Goal: Information Seeking & Learning: Learn about a topic

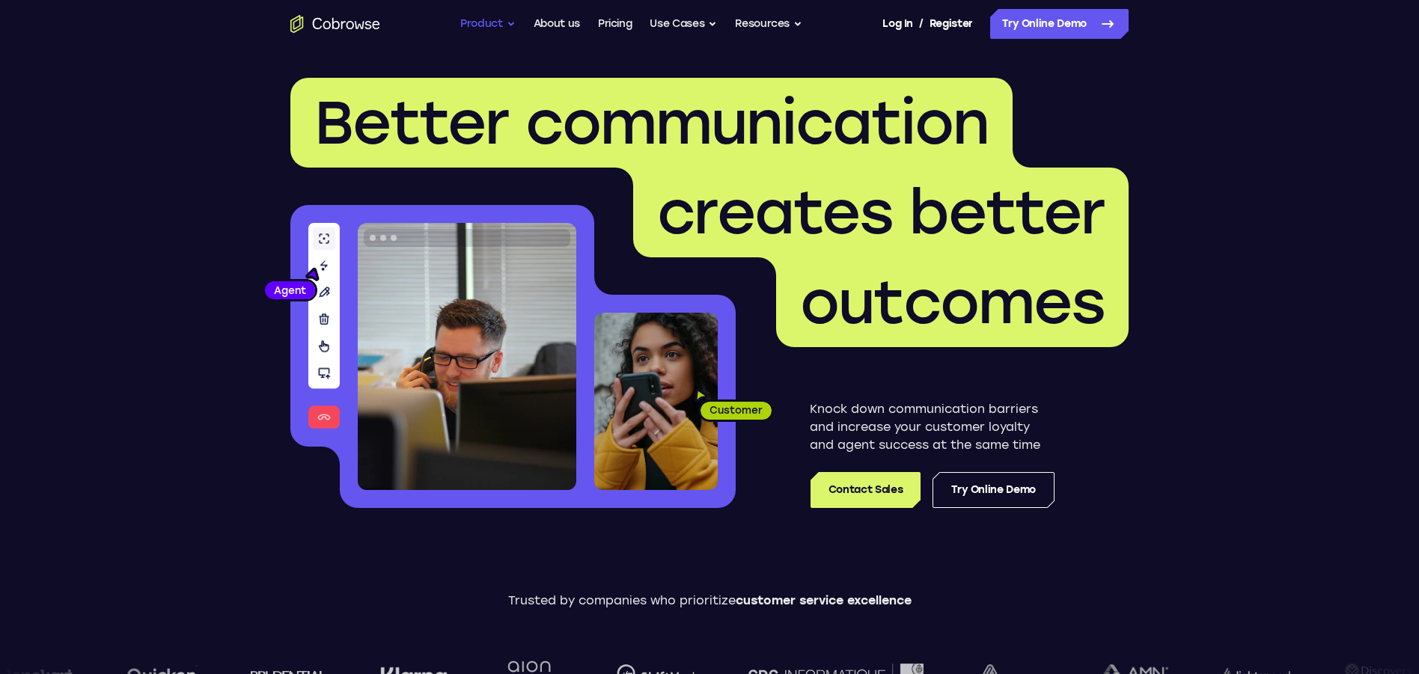
click at [489, 27] on button "Product" at bounding box center [487, 24] width 55 height 30
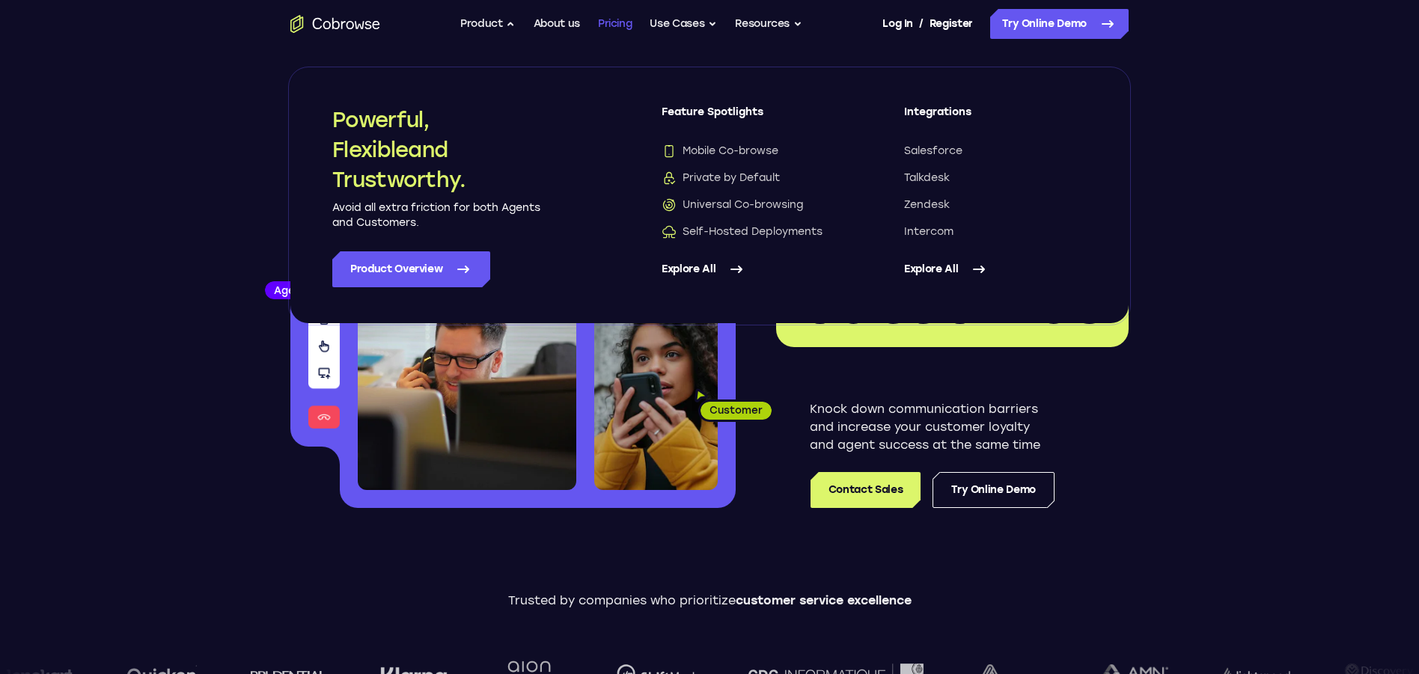
click at [609, 25] on link "Pricing" at bounding box center [615, 24] width 34 height 30
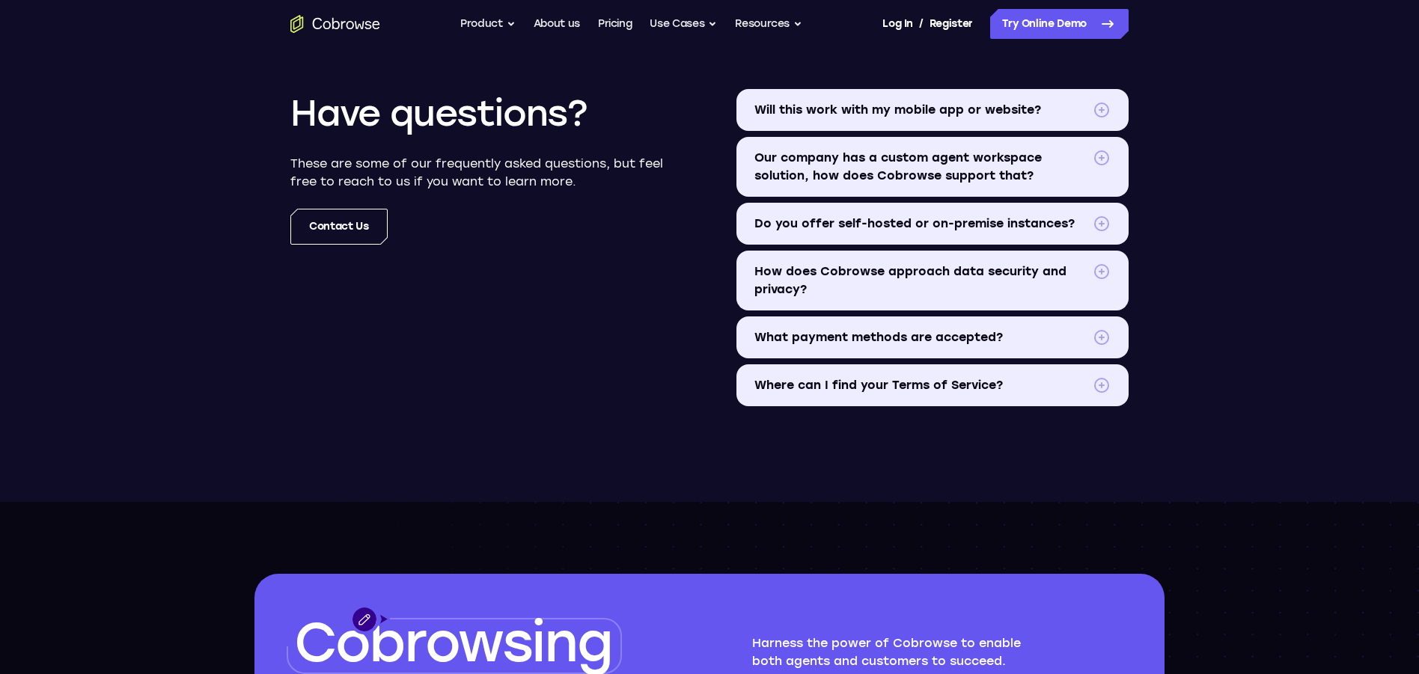
scroll to position [1787, 0]
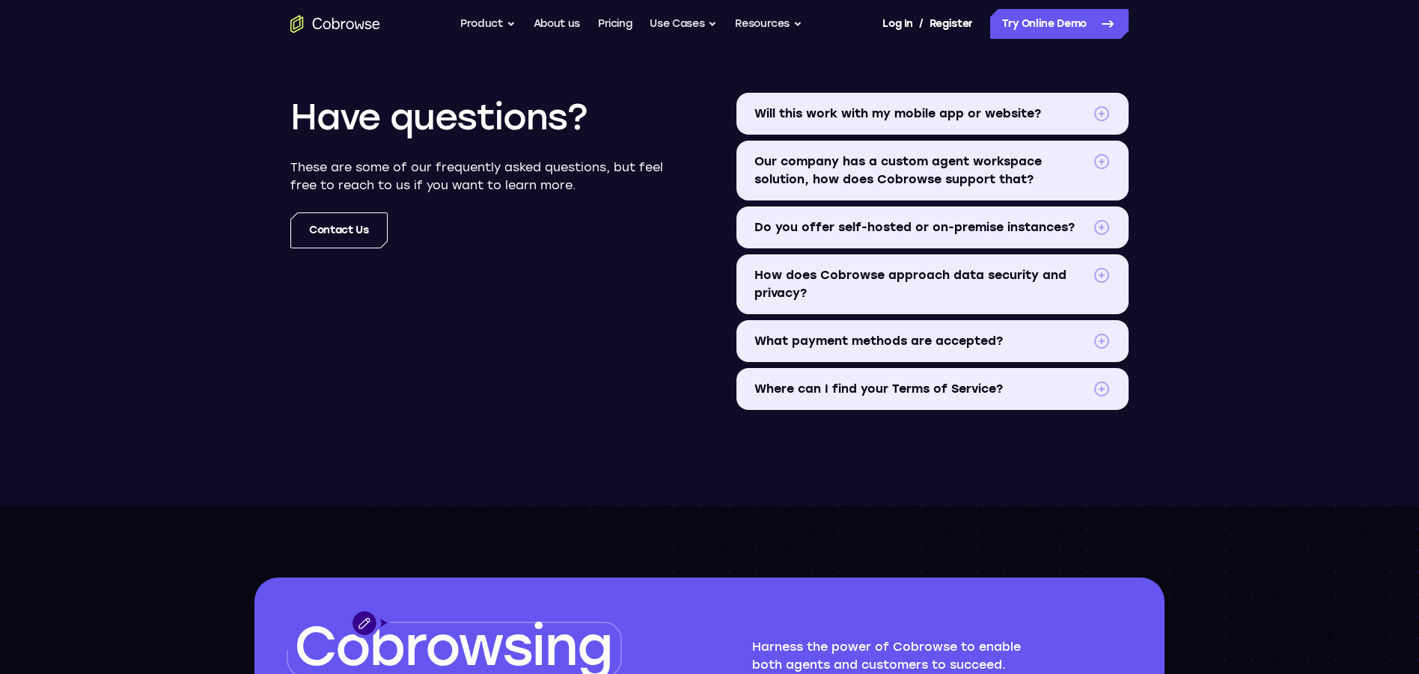
click at [986, 175] on span "Our company has a custom agent workspace solution, how does Cobrowse support th…" at bounding box center [920, 171] width 332 height 36
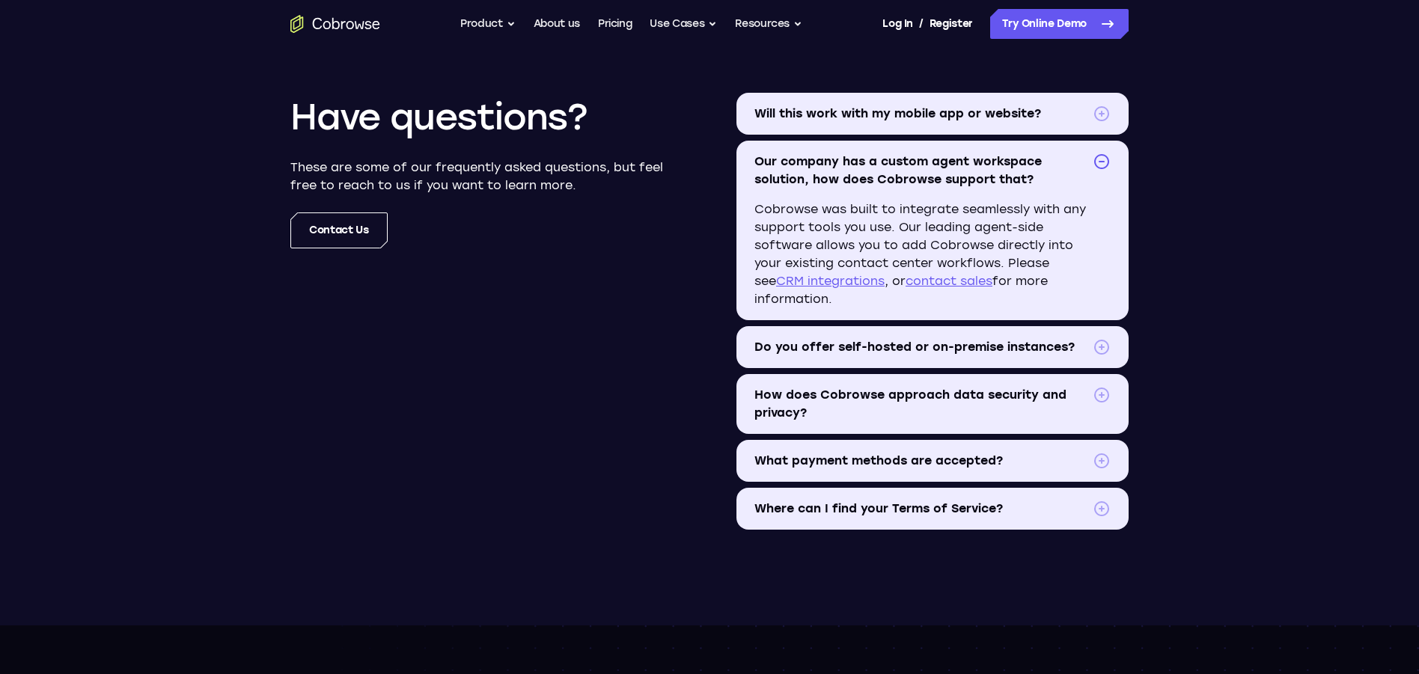
click at [986, 175] on span "Our company has a custom agent workspace solution, how does Cobrowse support th…" at bounding box center [920, 171] width 332 height 36
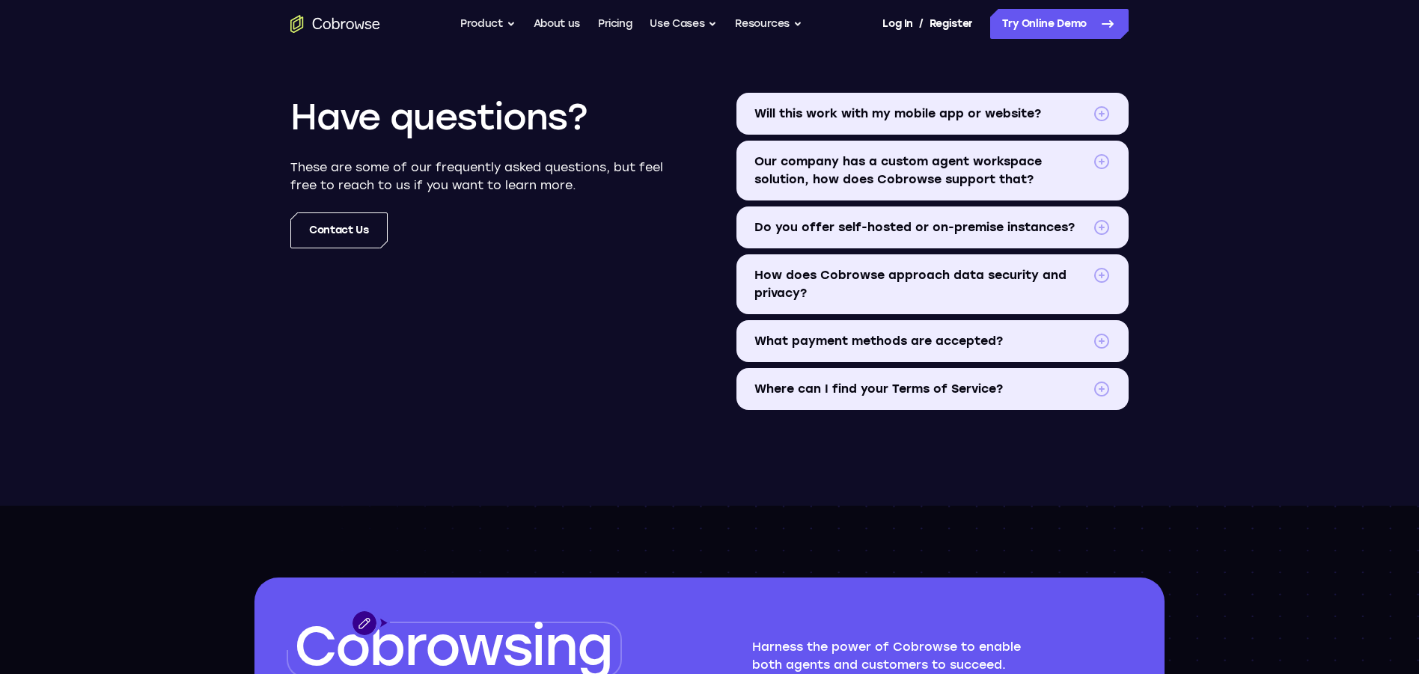
click at [977, 232] on span "Do you offer self-hosted or on-premise instances?" at bounding box center [920, 228] width 332 height 18
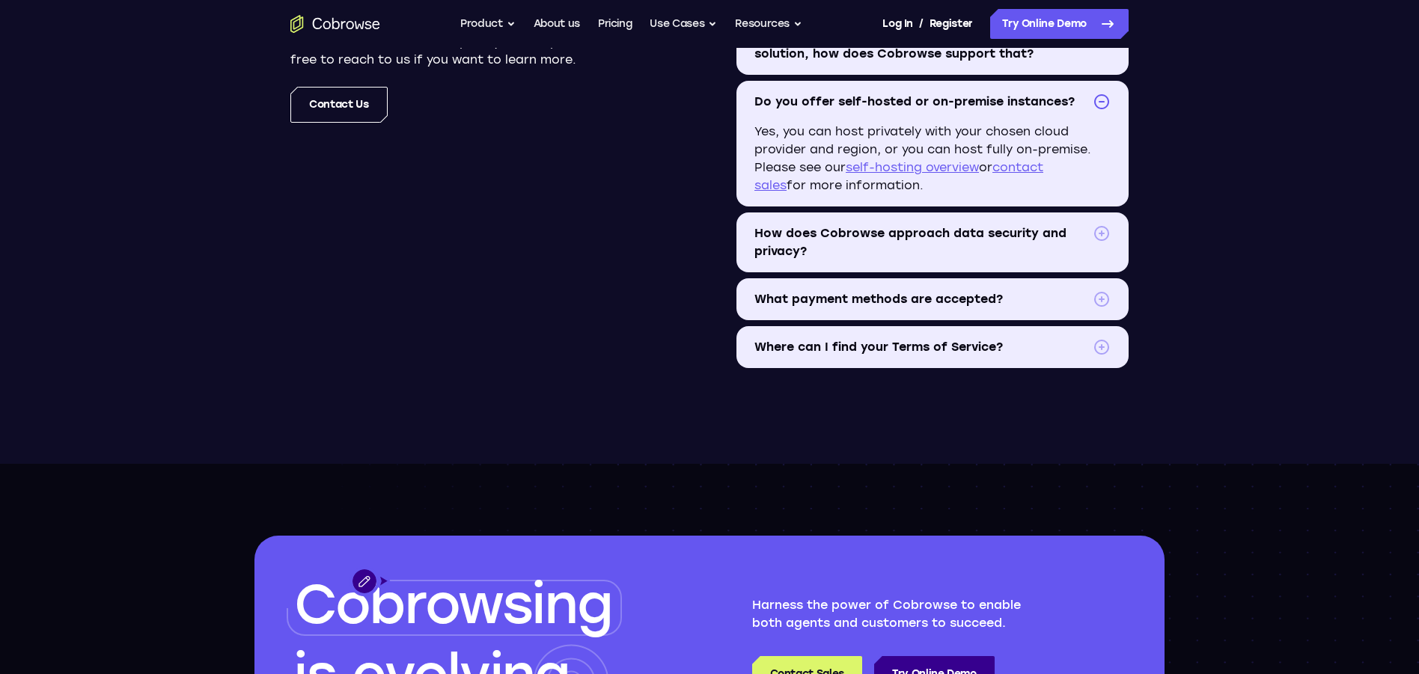
scroll to position [1915, 0]
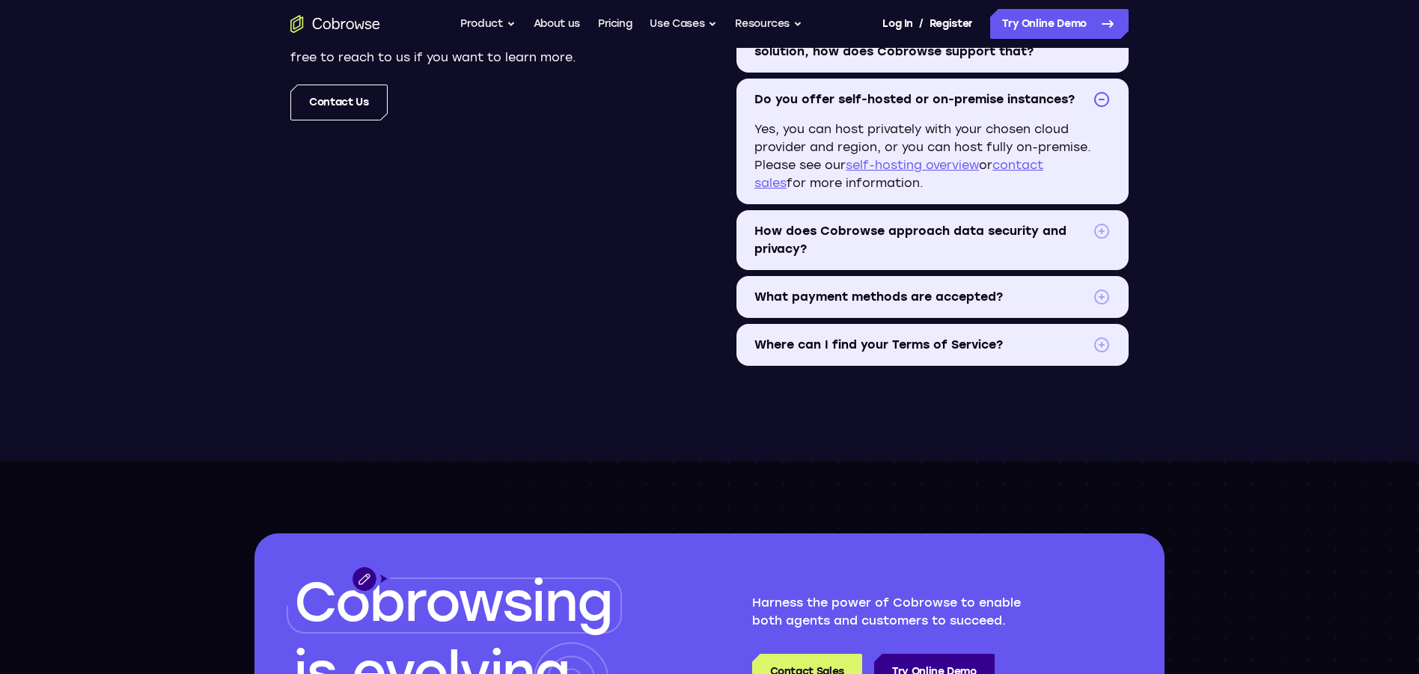
click at [922, 239] on span "How does Cobrowse approach data security and privacy?" at bounding box center [920, 240] width 332 height 36
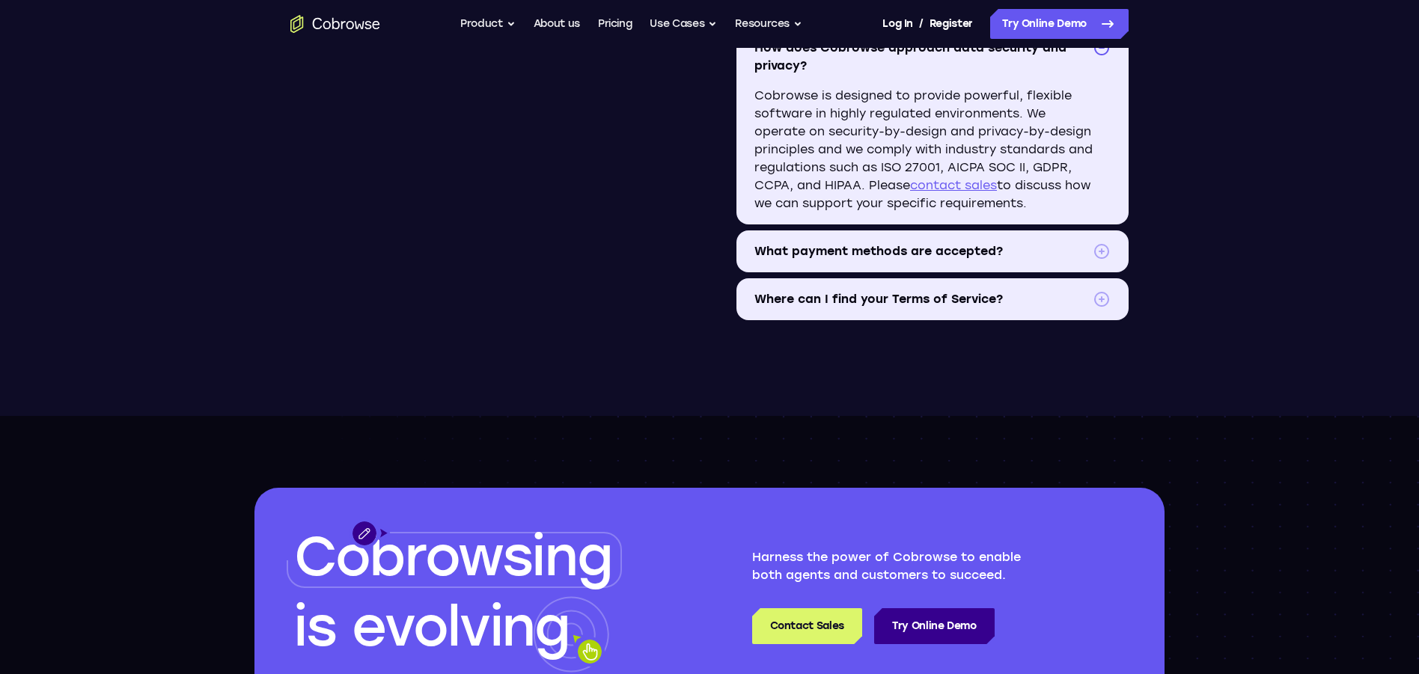
scroll to position [2099, 0]
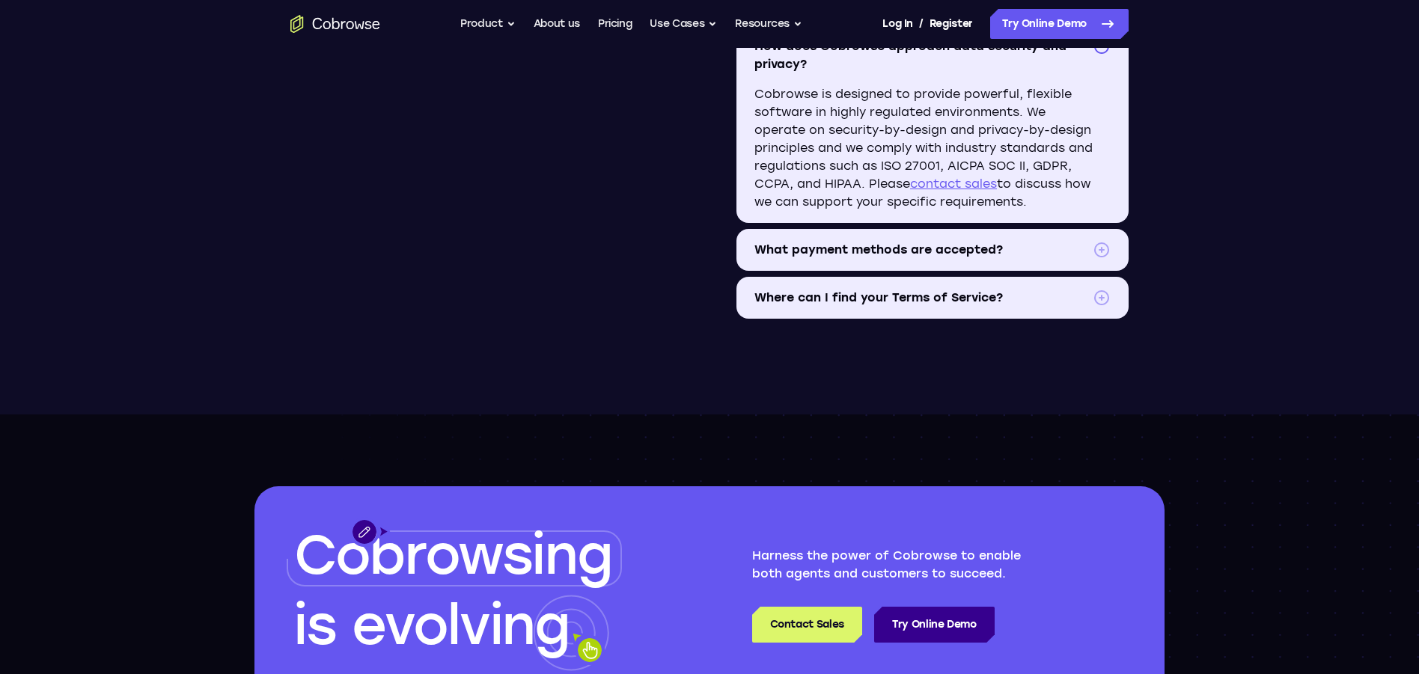
click at [864, 251] on span "What payment methods are accepted?" at bounding box center [920, 250] width 332 height 18
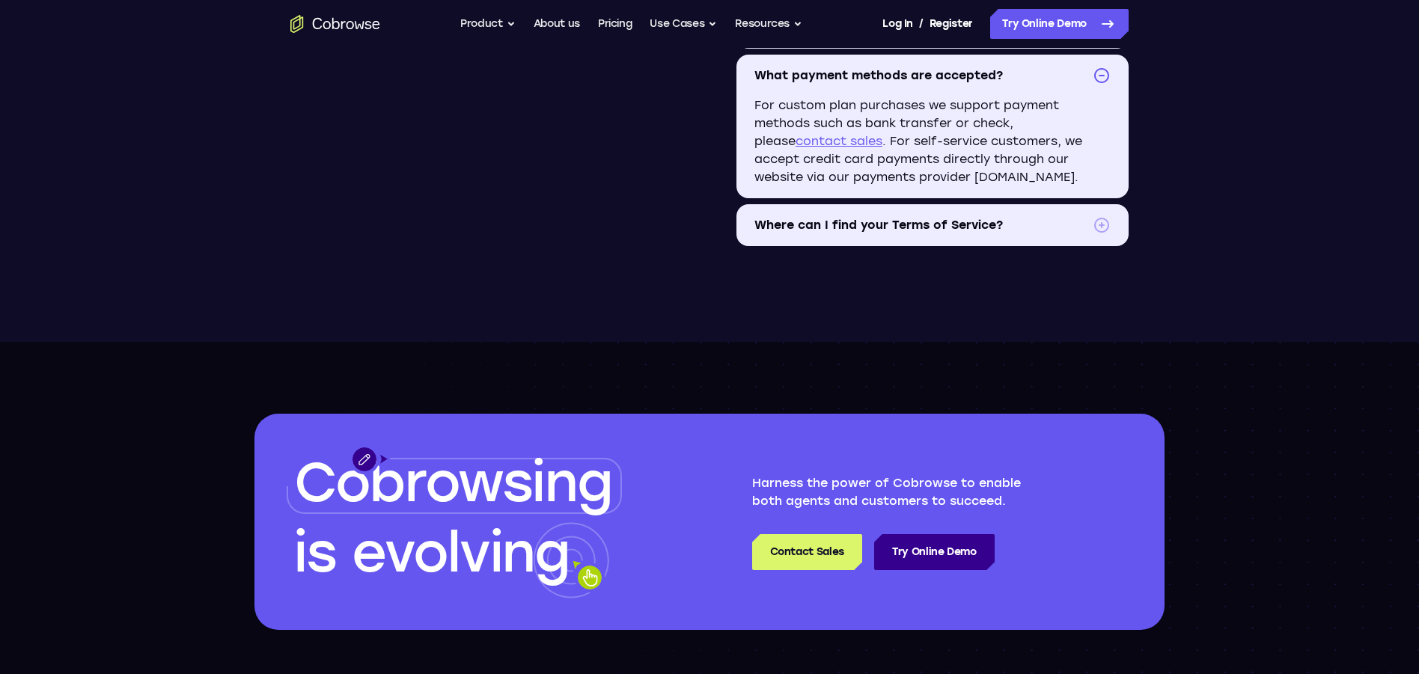
click at [863, 237] on summary "Where can I find your Terms of Service?" at bounding box center [932, 225] width 392 height 42
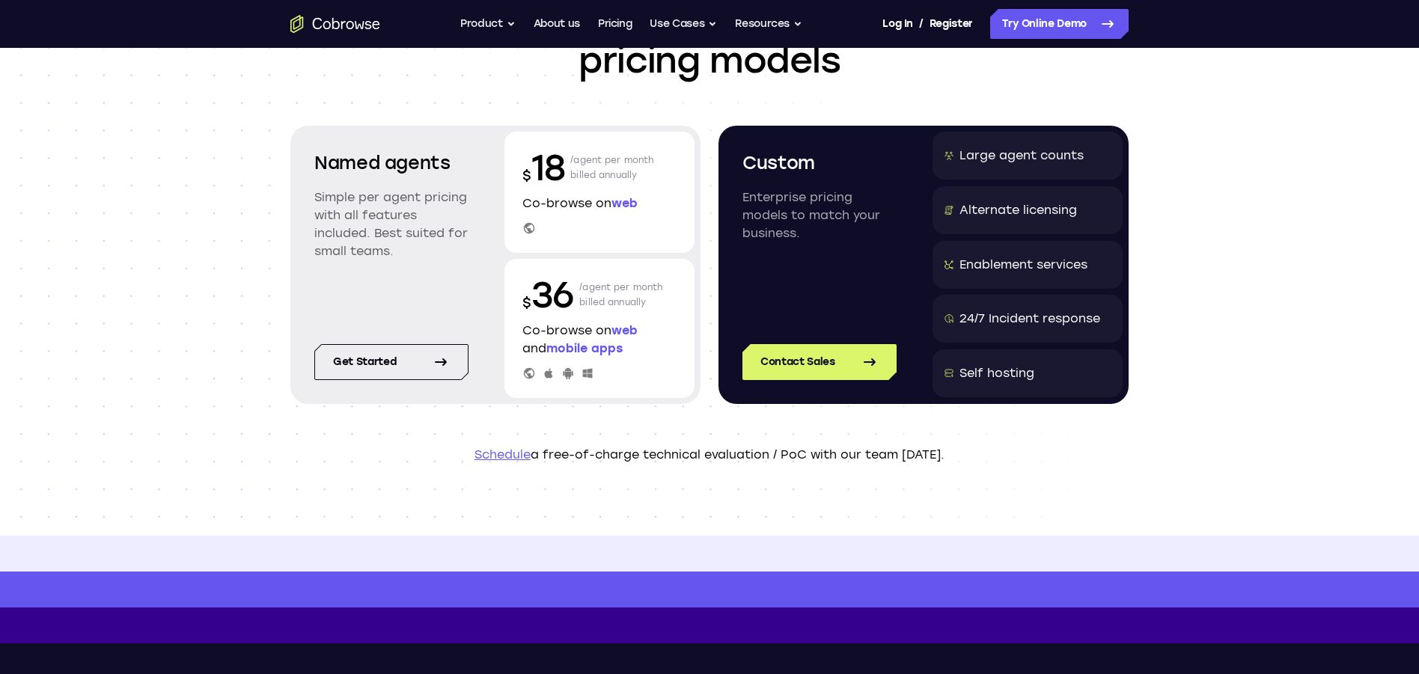
scroll to position [0, 0]
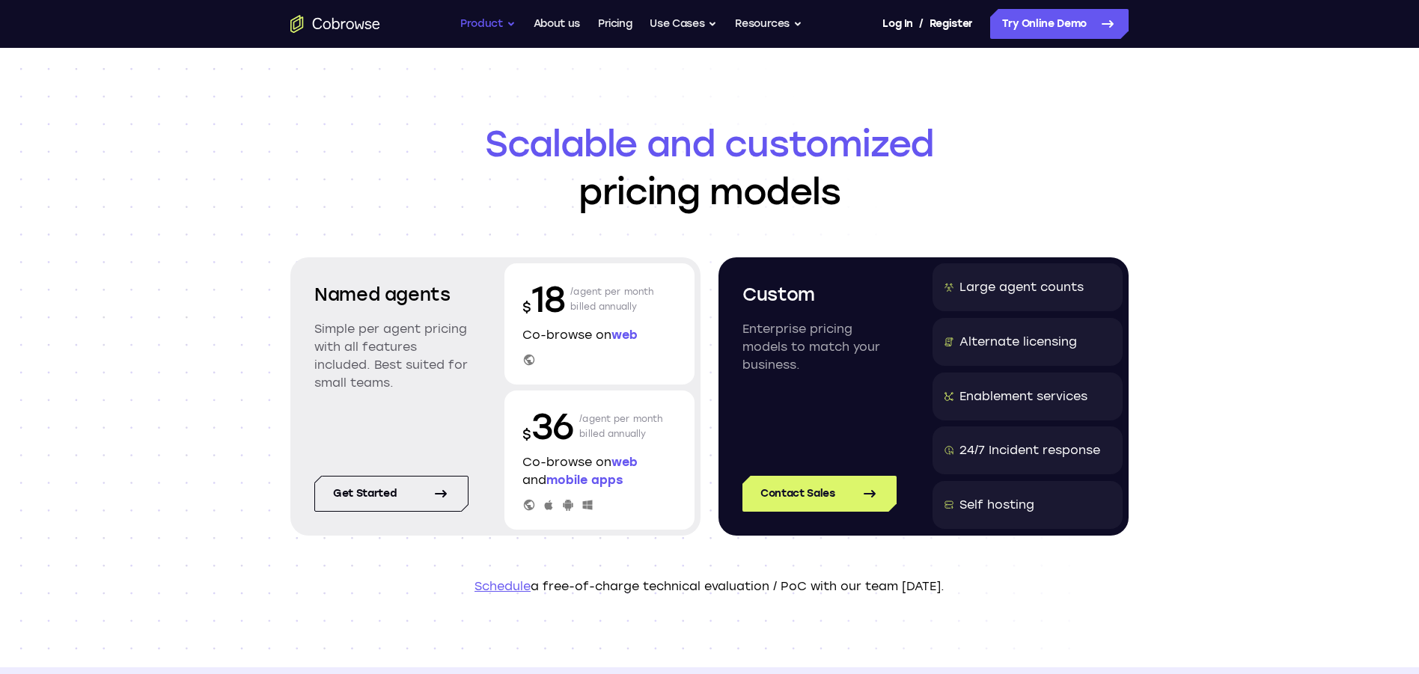
click at [505, 27] on button "Product" at bounding box center [487, 24] width 55 height 30
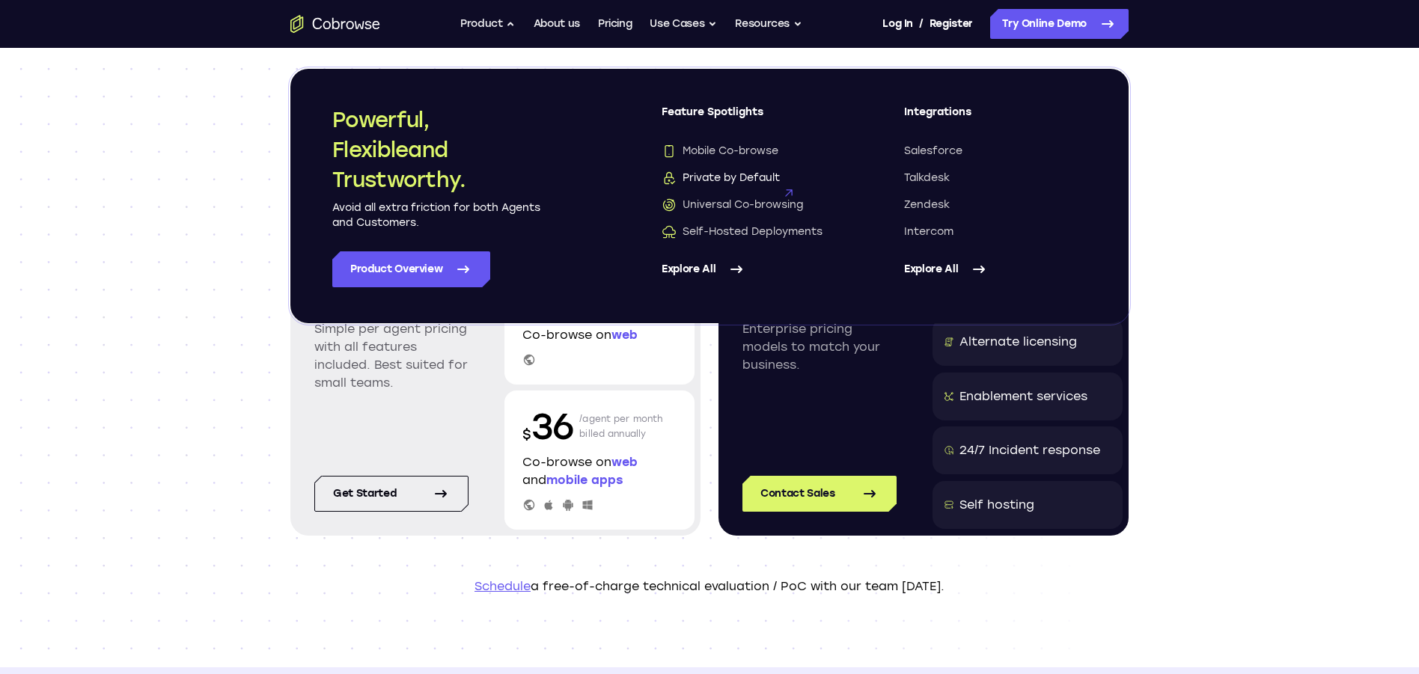
click at [744, 176] on span "Private by Default" at bounding box center [721, 178] width 118 height 15
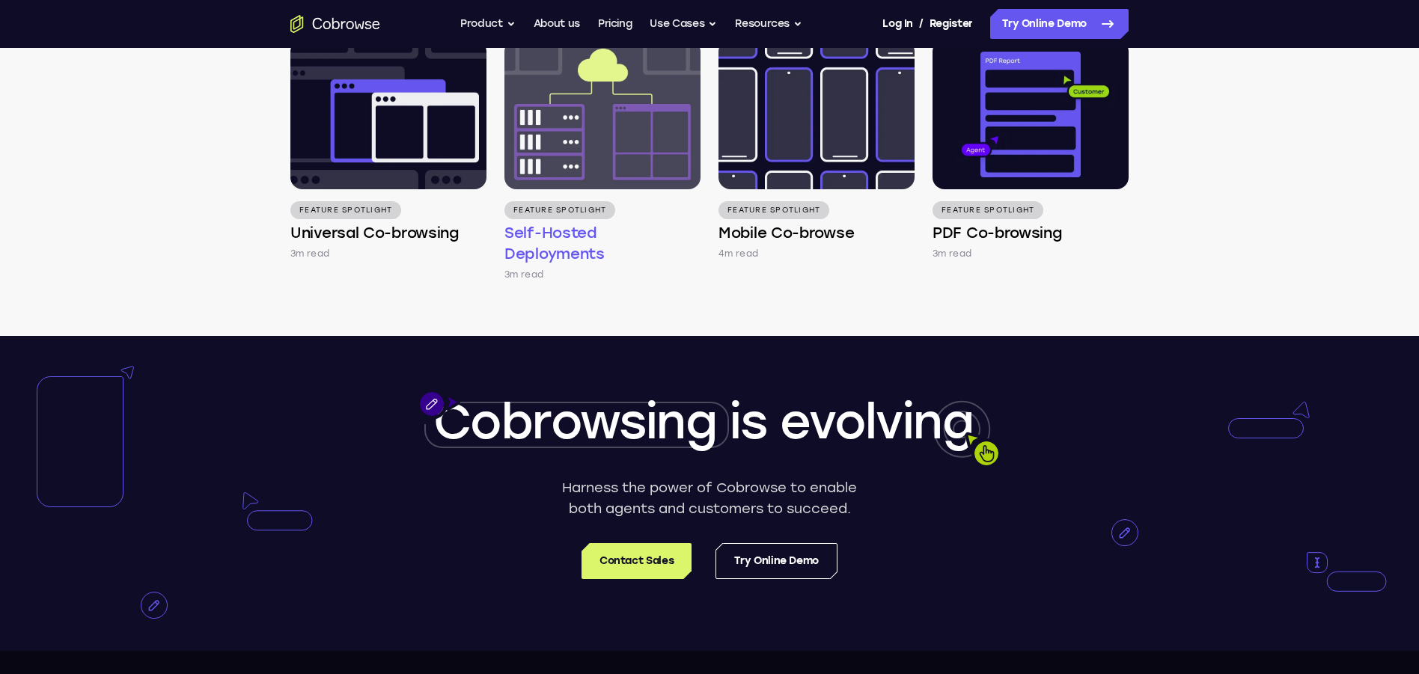
scroll to position [2650, 0]
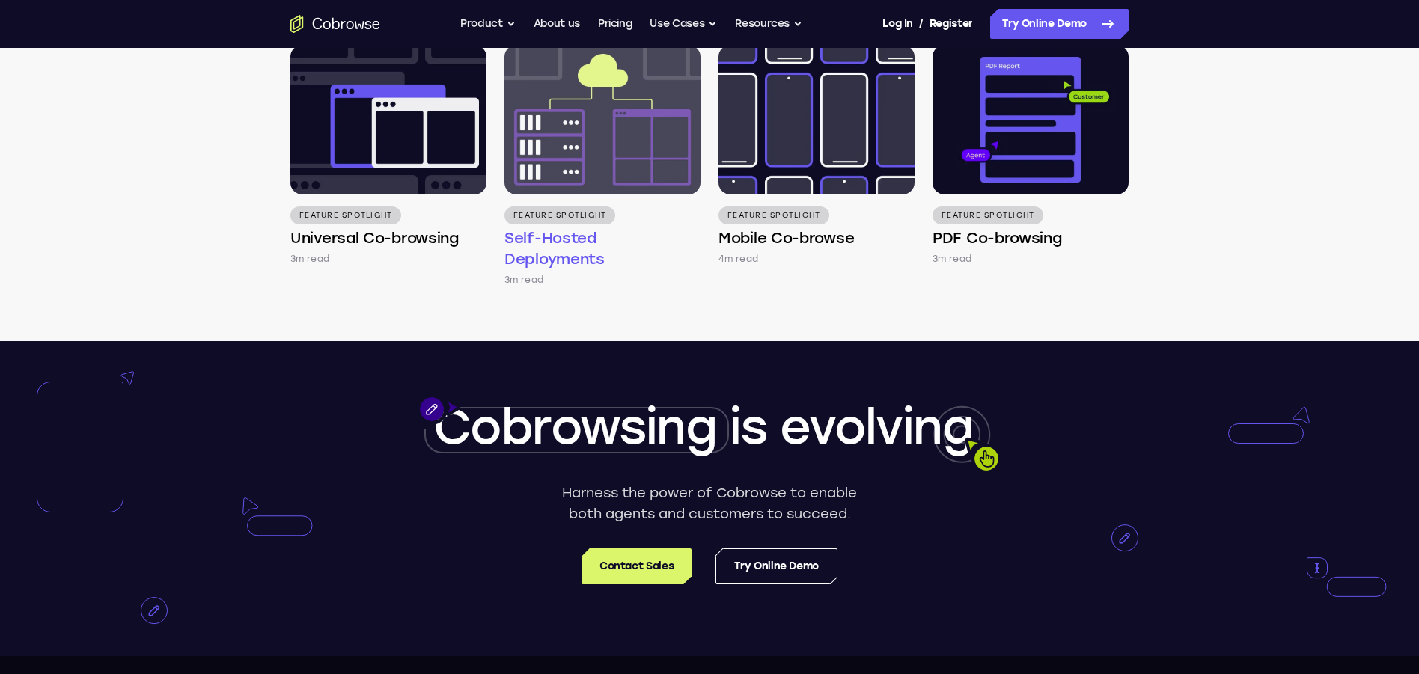
click at [616, 195] on img at bounding box center [602, 120] width 196 height 150
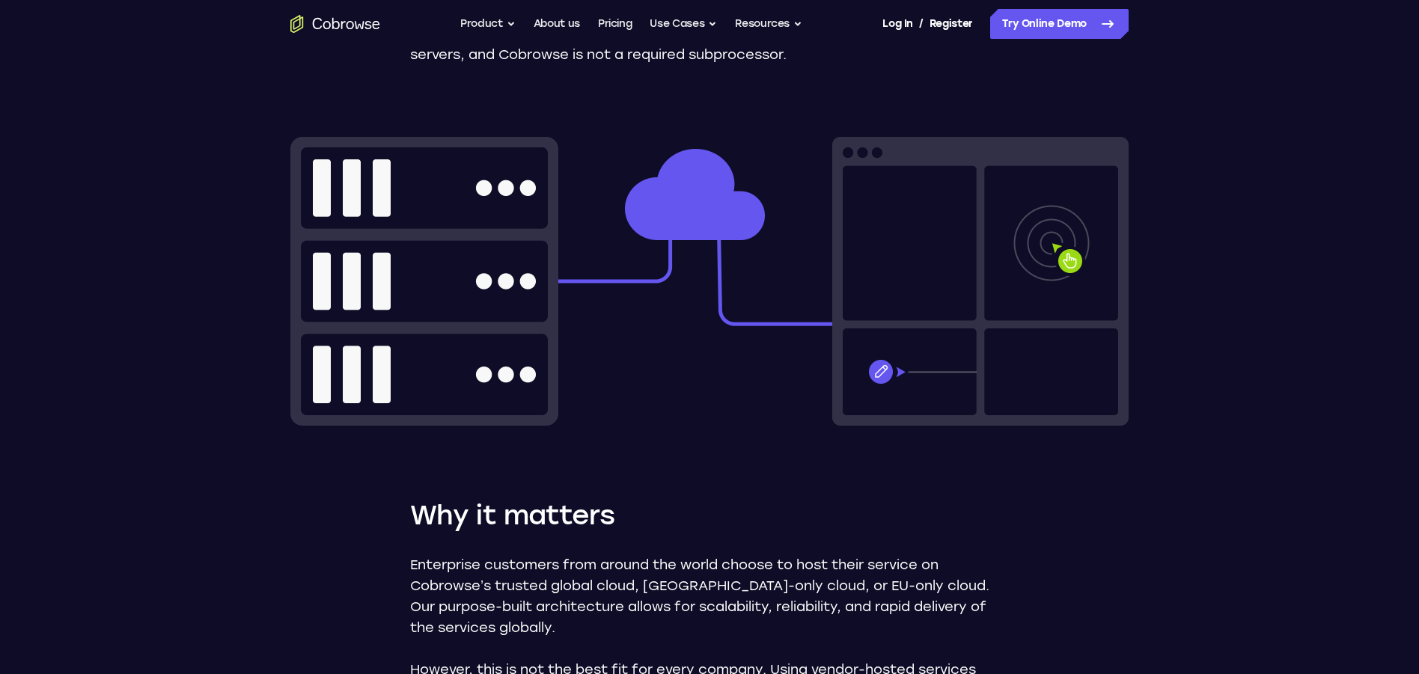
scroll to position [356, 0]
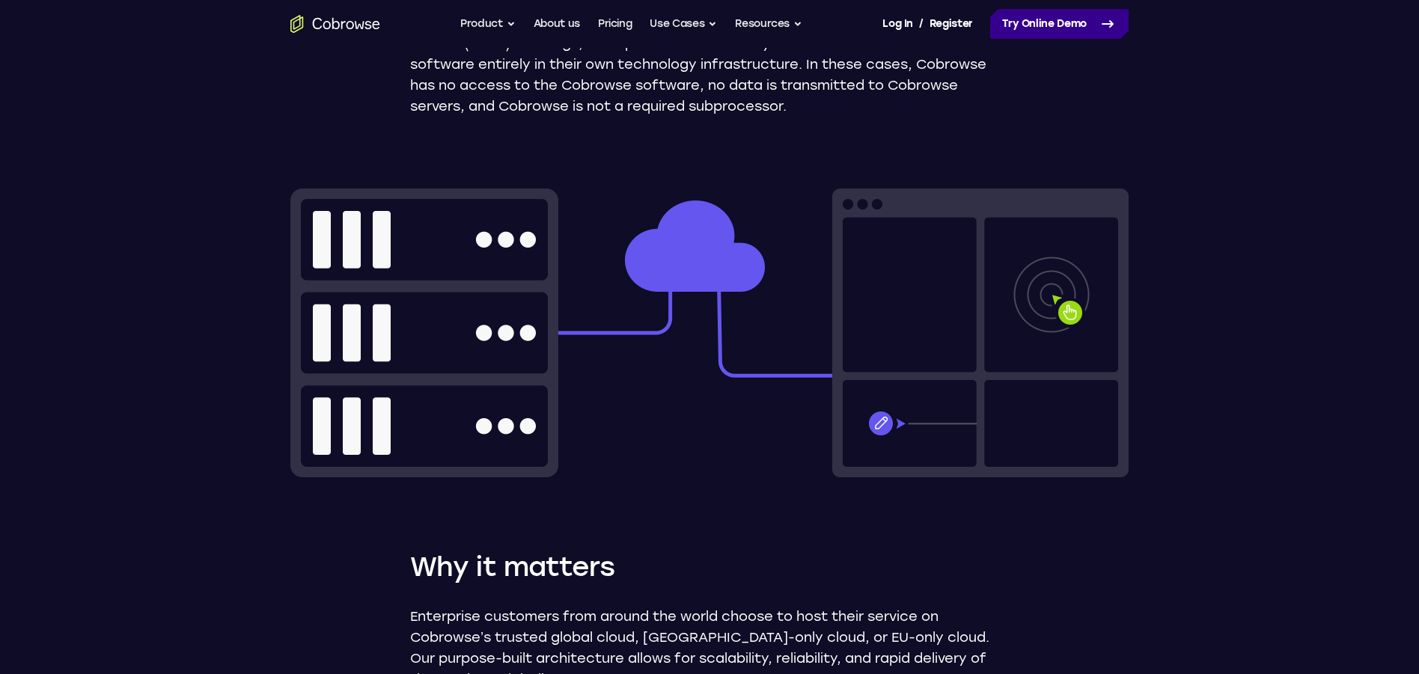
click at [1064, 25] on link "Try Online Demo" at bounding box center [1059, 24] width 138 height 30
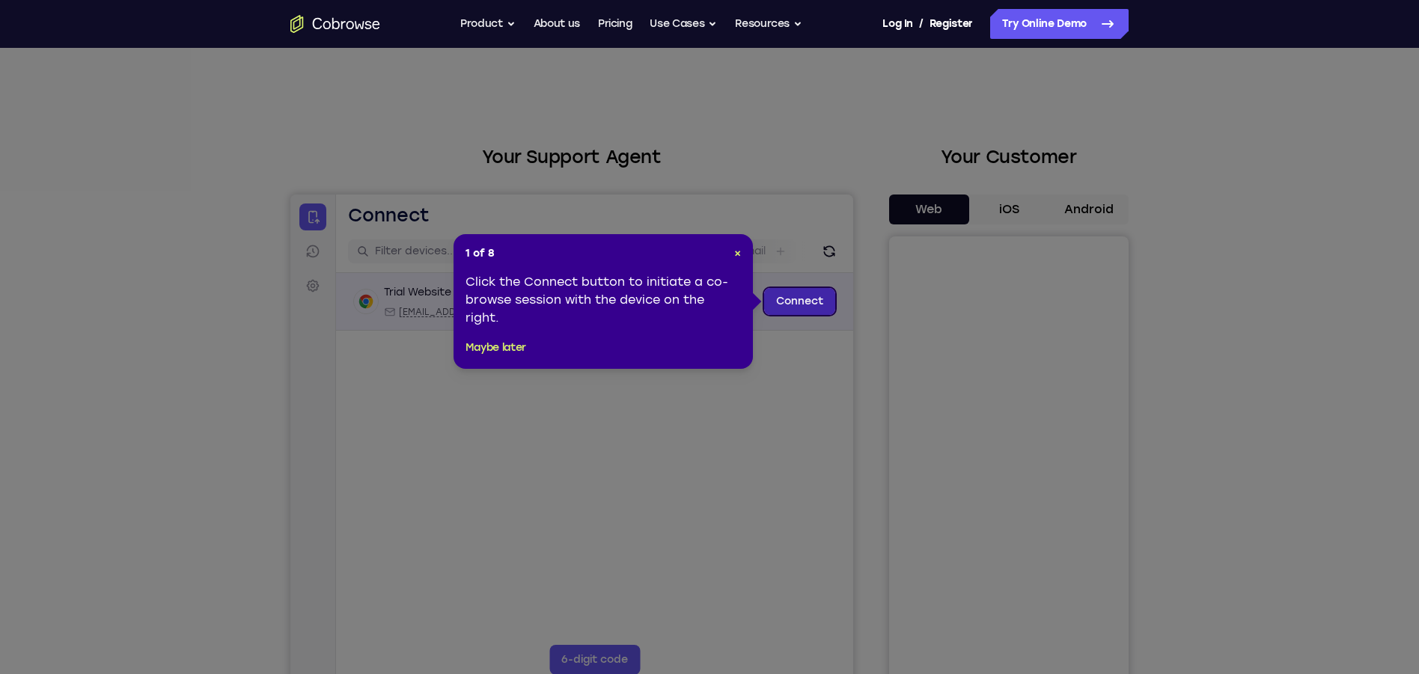
click at [813, 299] on link "Connect" at bounding box center [799, 301] width 71 height 27
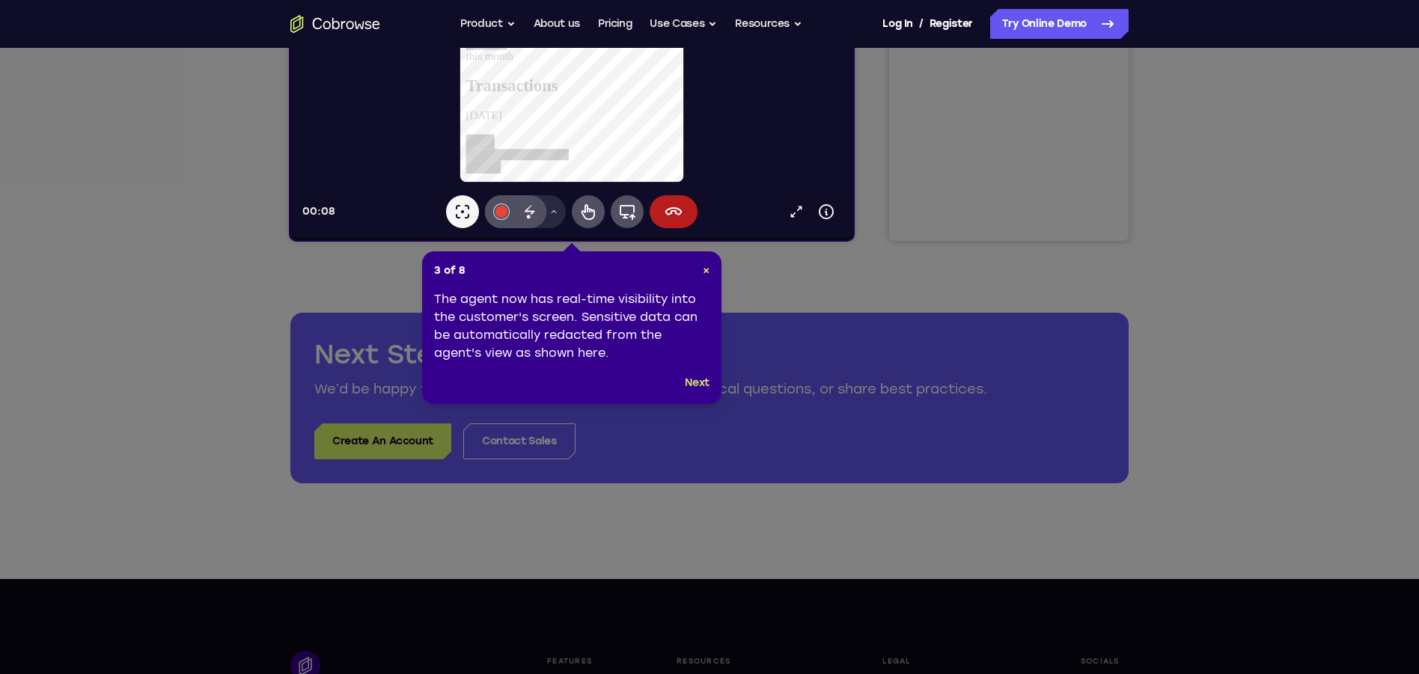
scroll to position [458, 0]
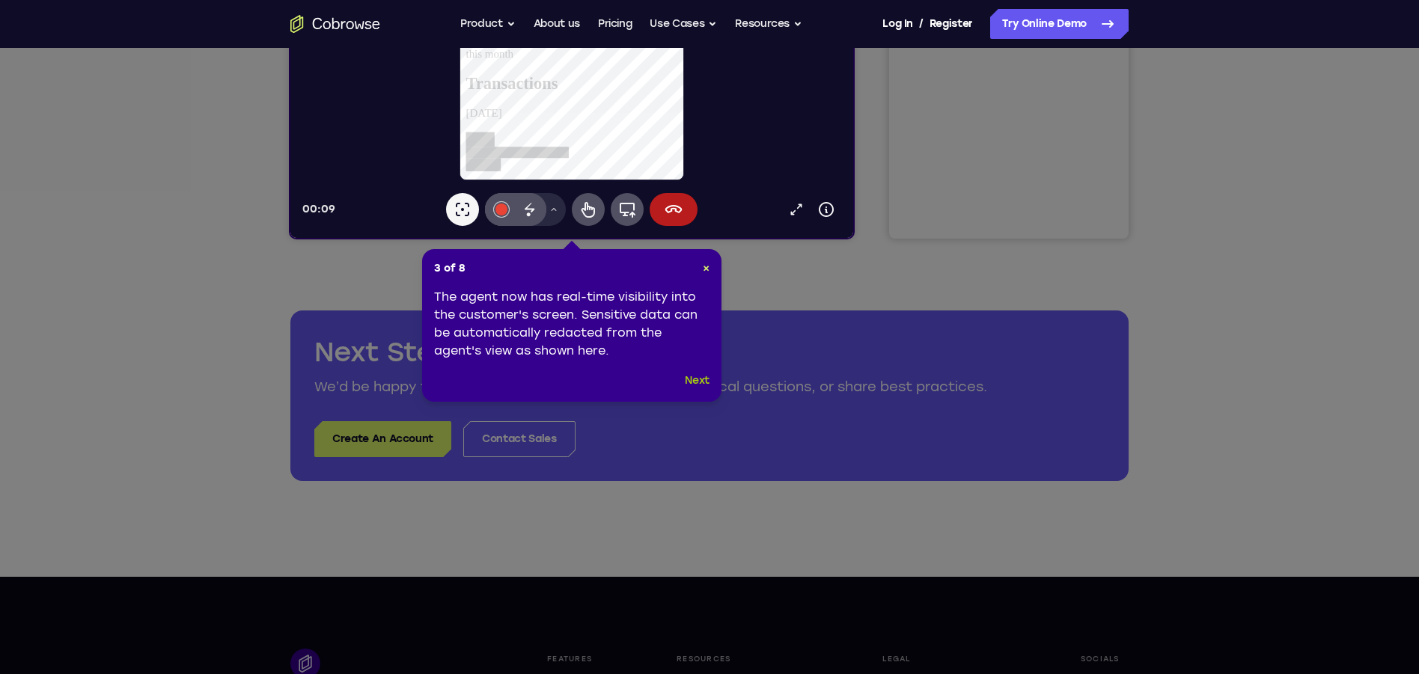
click at [703, 385] on button "Next" at bounding box center [697, 381] width 25 height 18
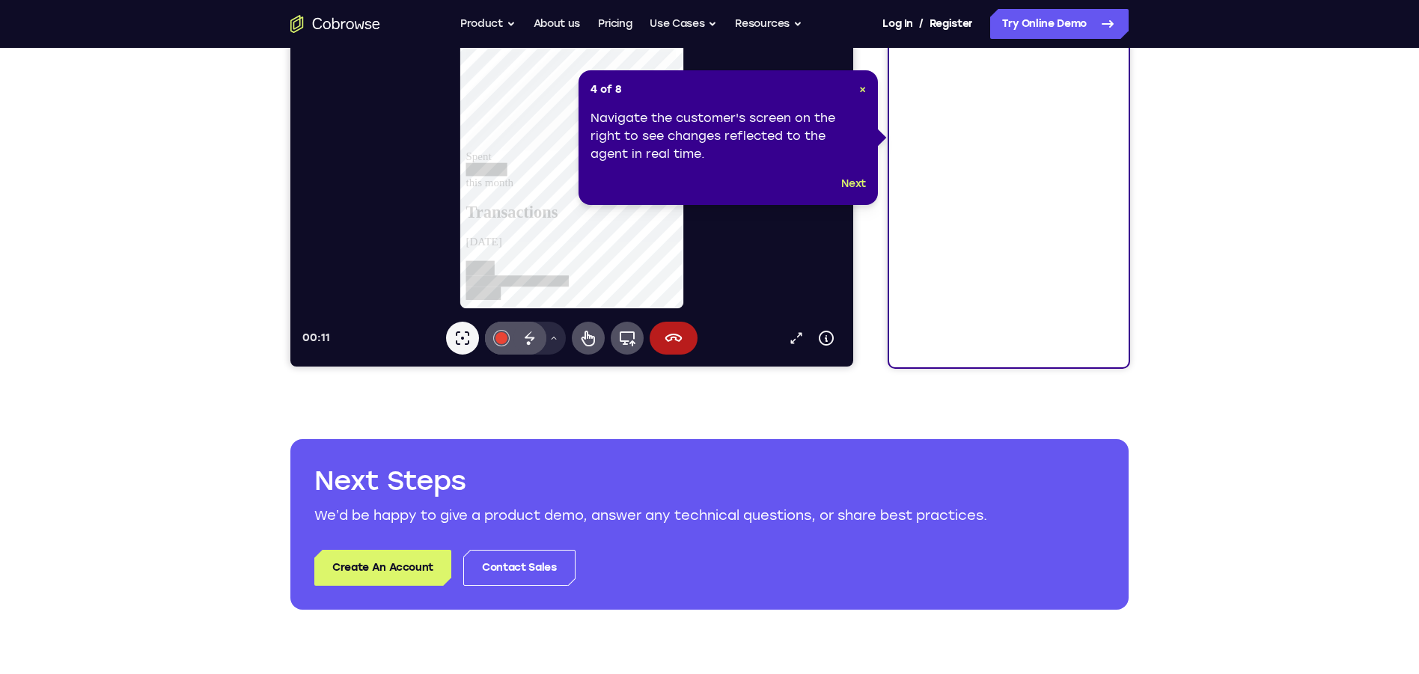
scroll to position [314, 0]
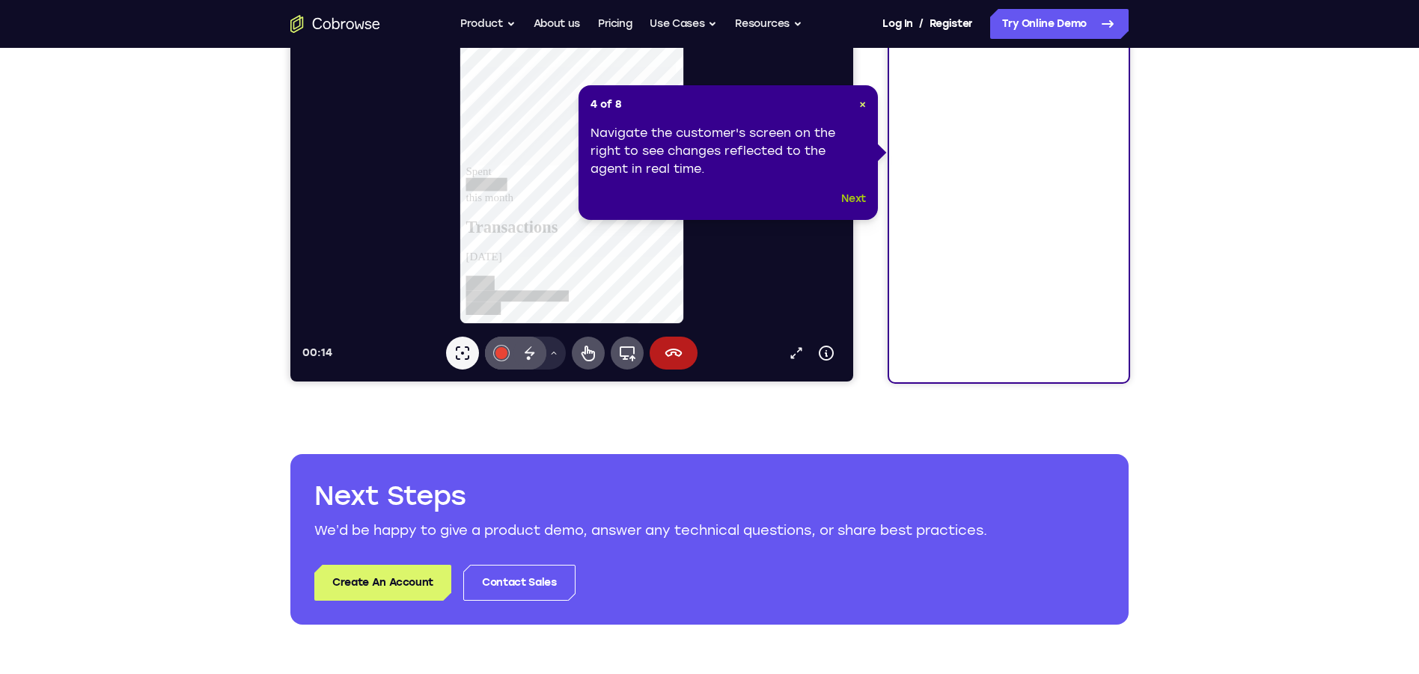
click at [855, 201] on button "Next" at bounding box center [853, 199] width 25 height 18
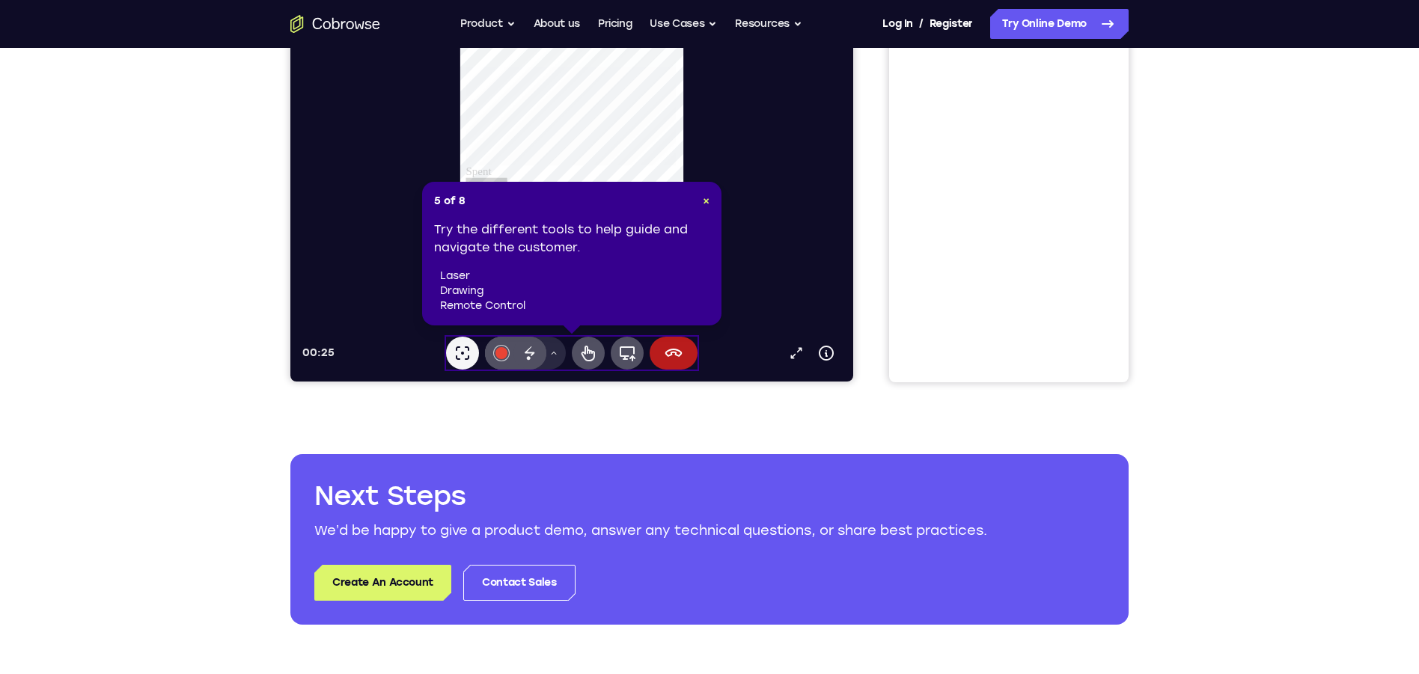
click at [710, 201] on div "5 of 8 × Try the different tools to help guide and navigate the customer. laser…" at bounding box center [571, 254] width 299 height 144
click at [704, 202] on span "×" at bounding box center [706, 201] width 7 height 13
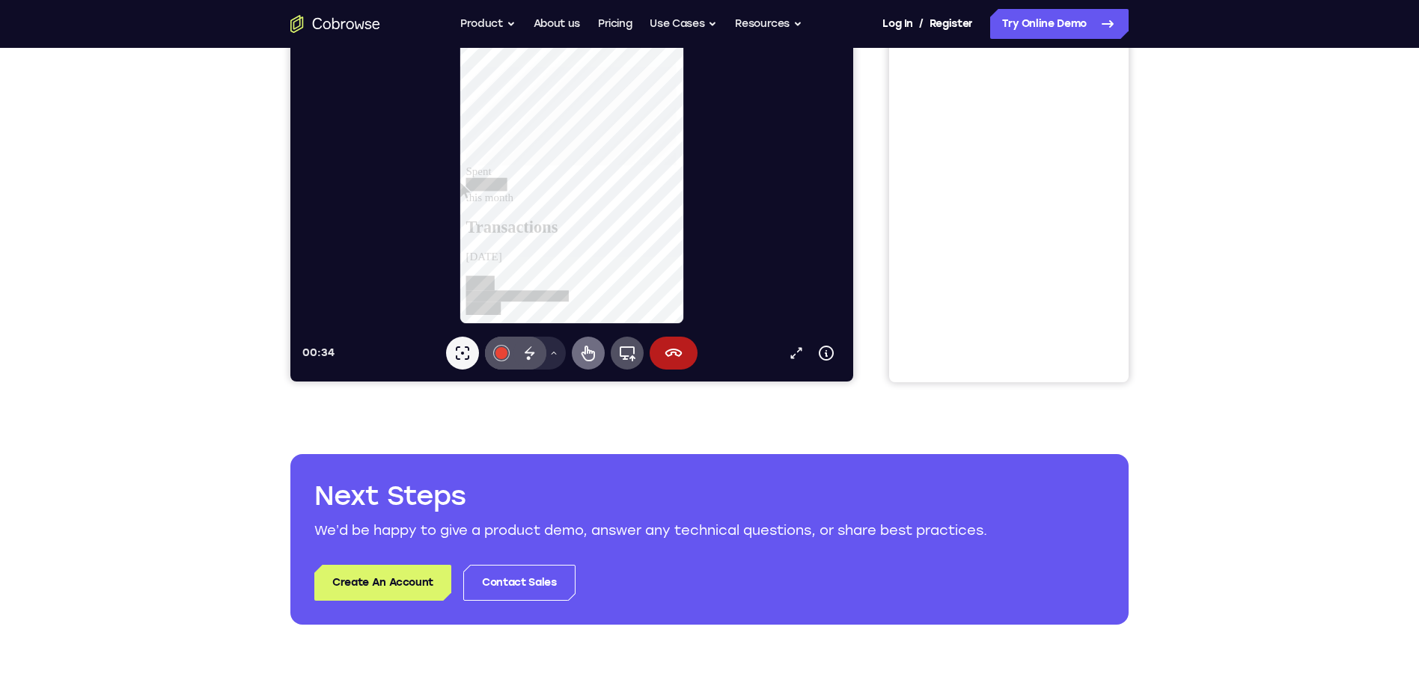
click at [588, 353] on icon at bounding box center [588, 353] width 18 height 18
click at [632, 355] on icon at bounding box center [627, 353] width 18 height 18
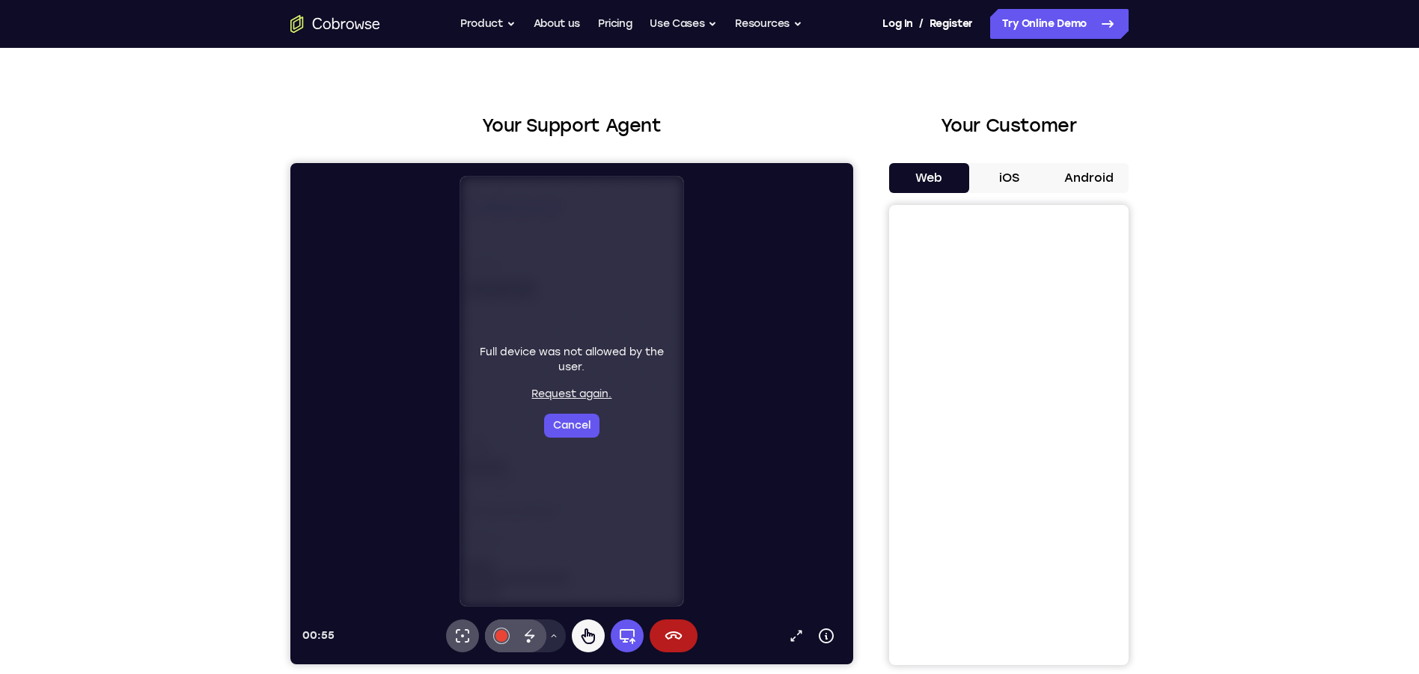
scroll to position [30, 0]
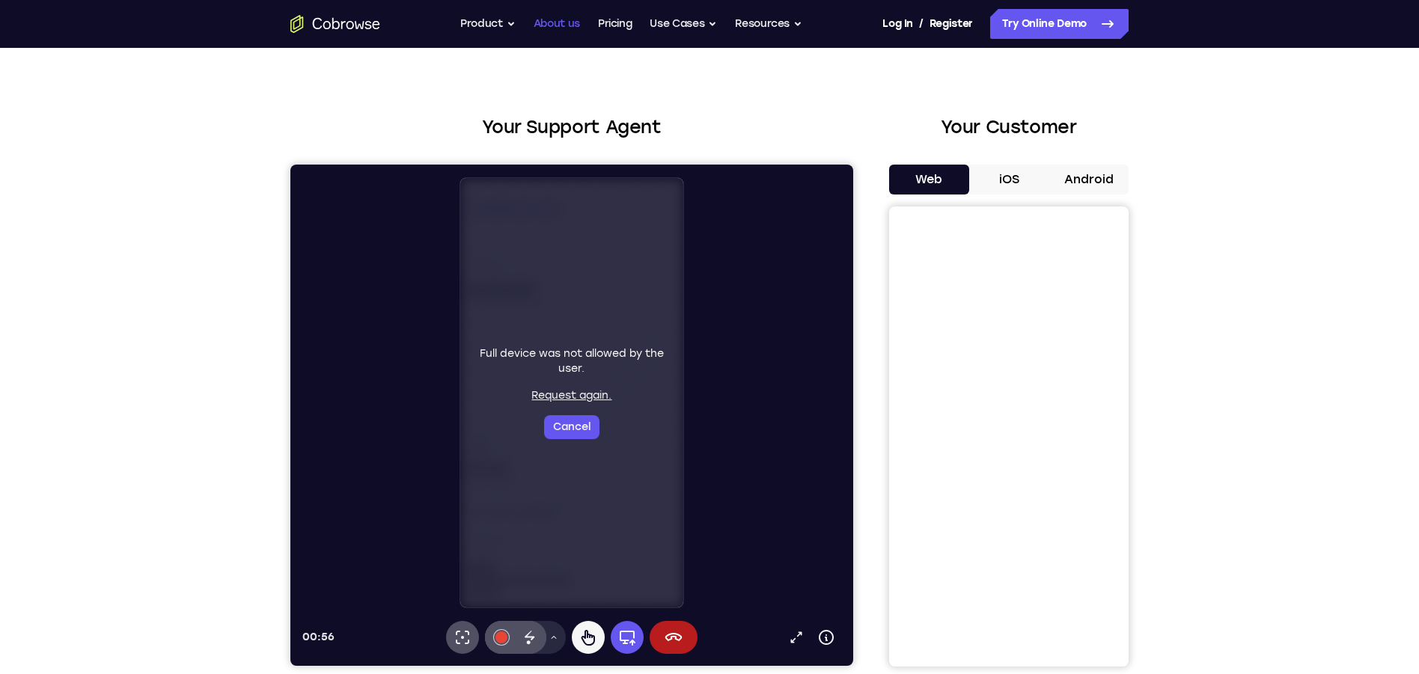
click at [564, 23] on link "About us" at bounding box center [557, 24] width 46 height 30
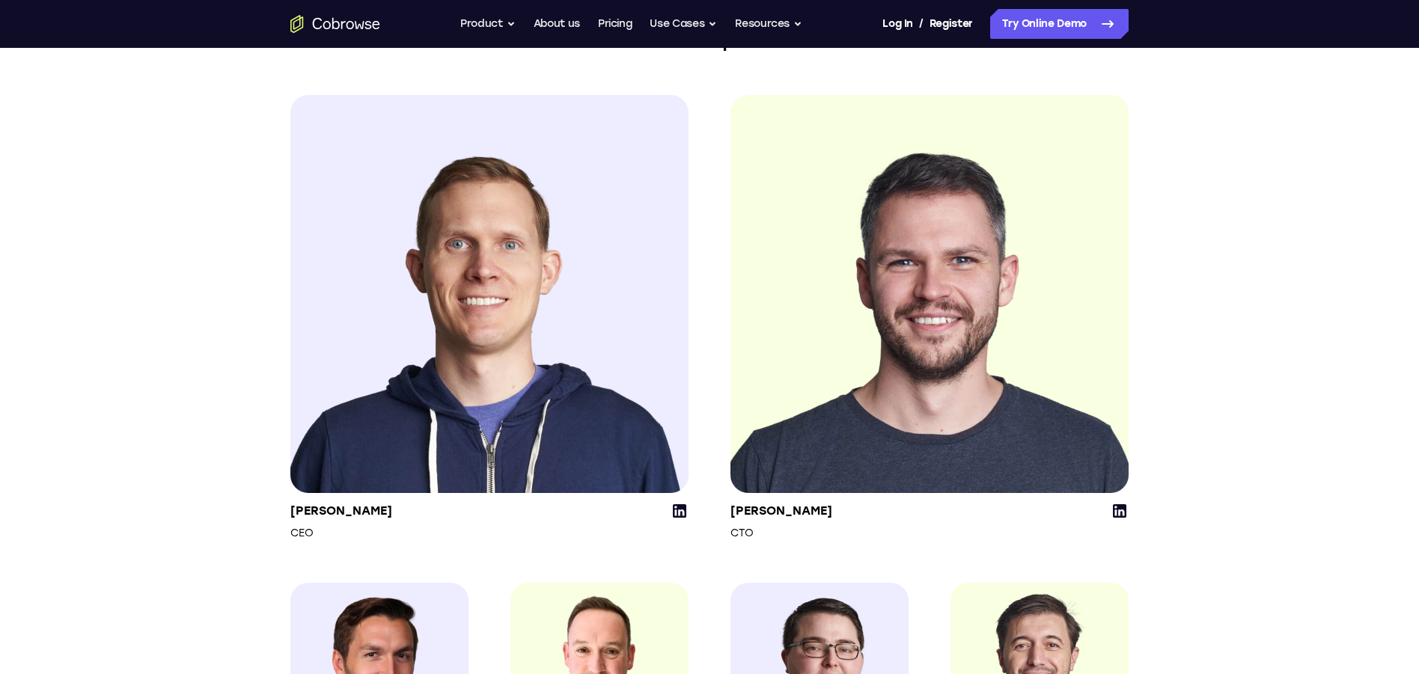
scroll to position [1752, 0]
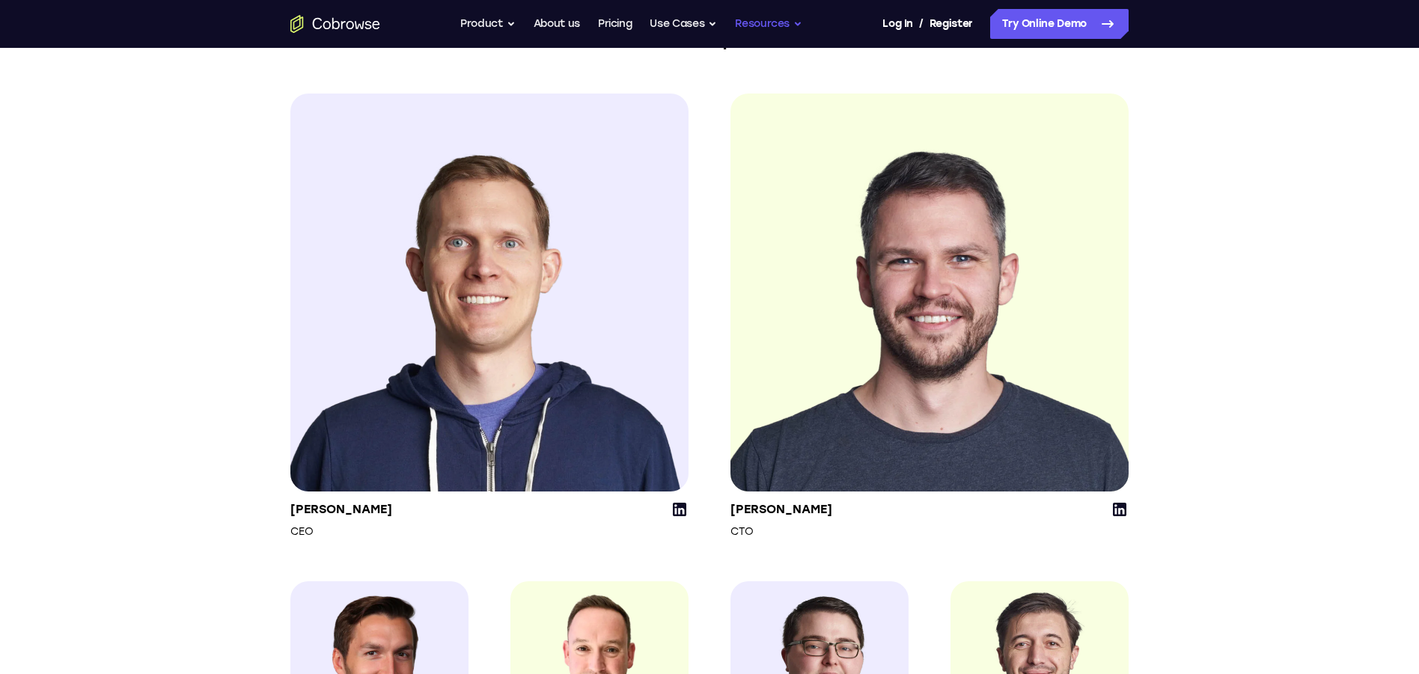
click at [778, 25] on button "Resources" at bounding box center [768, 24] width 67 height 30
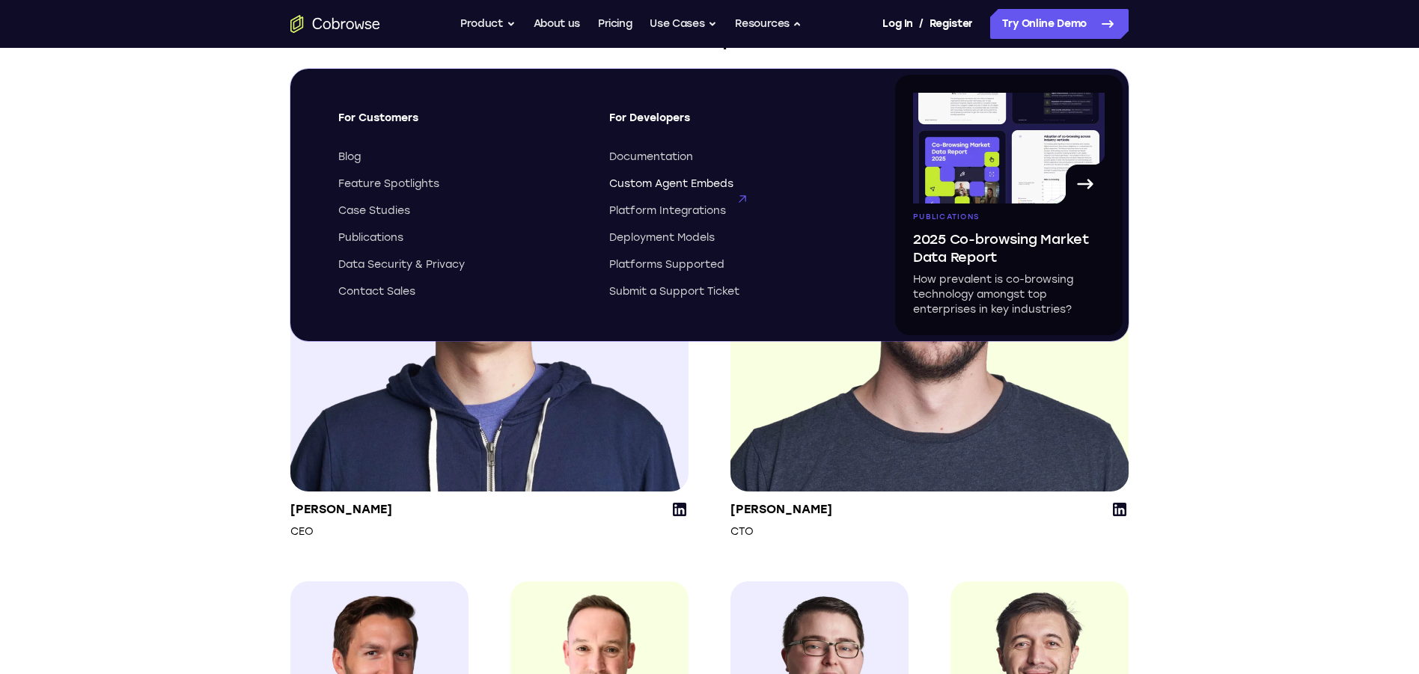
click at [705, 180] on span "Custom Agent Embeds" at bounding box center [671, 184] width 124 height 15
